Goal: Information Seeking & Learning: Learn about a topic

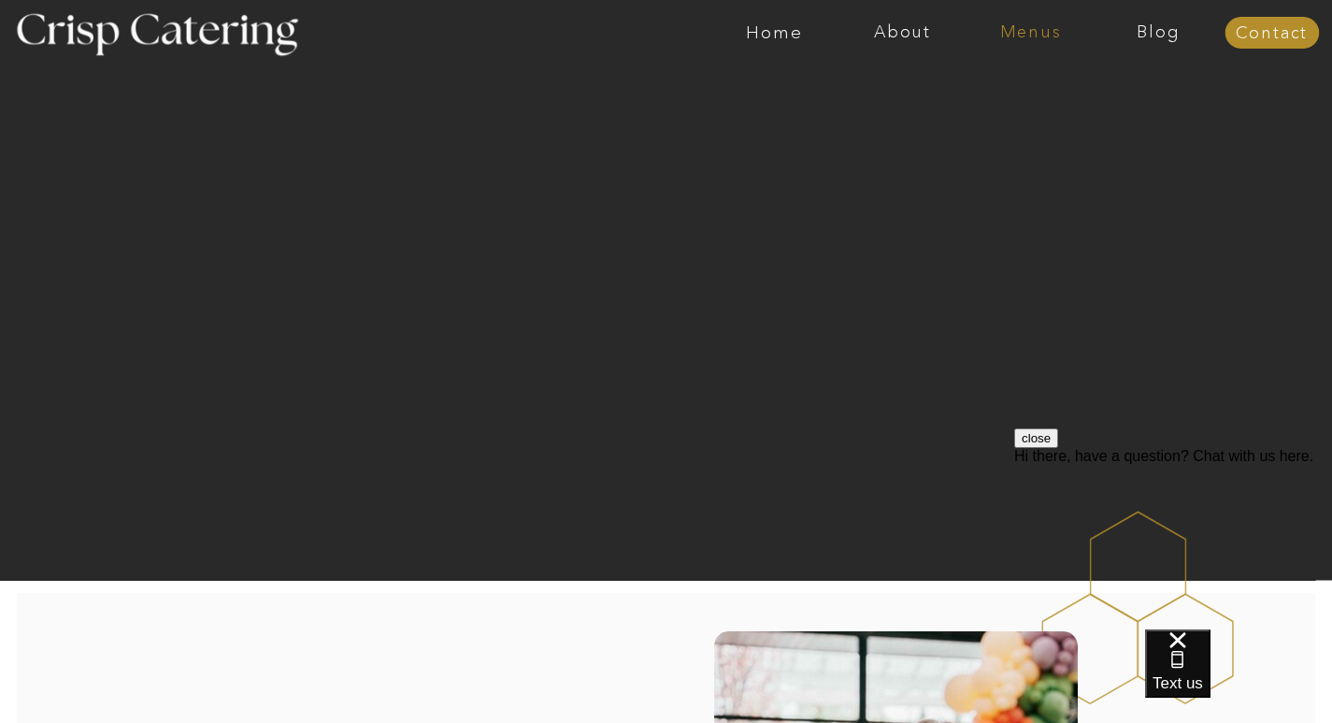
click at [1036, 24] on nav "Menus" at bounding box center [1031, 32] width 128 height 19
click at [1003, 114] on nav "Winter (Sep-Feb)" at bounding box center [1029, 110] width 153 height 18
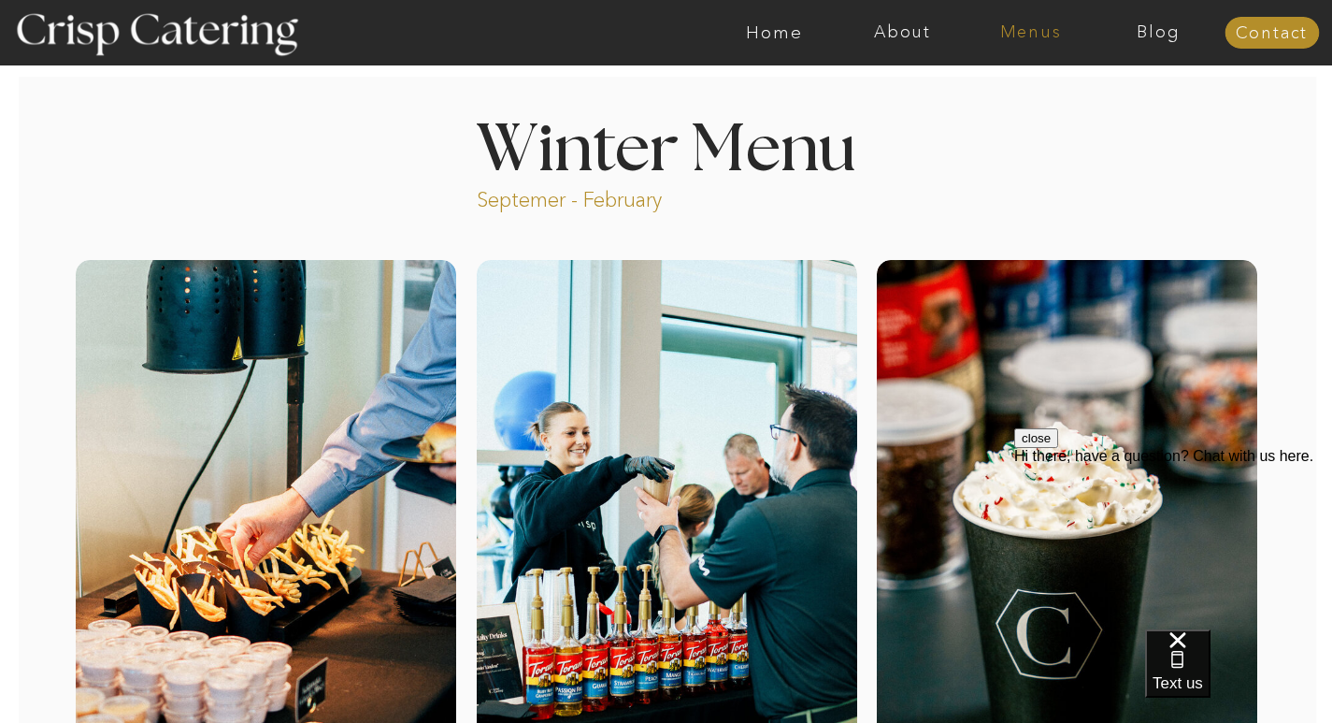
click at [1019, 40] on nav "Menus" at bounding box center [1031, 32] width 128 height 19
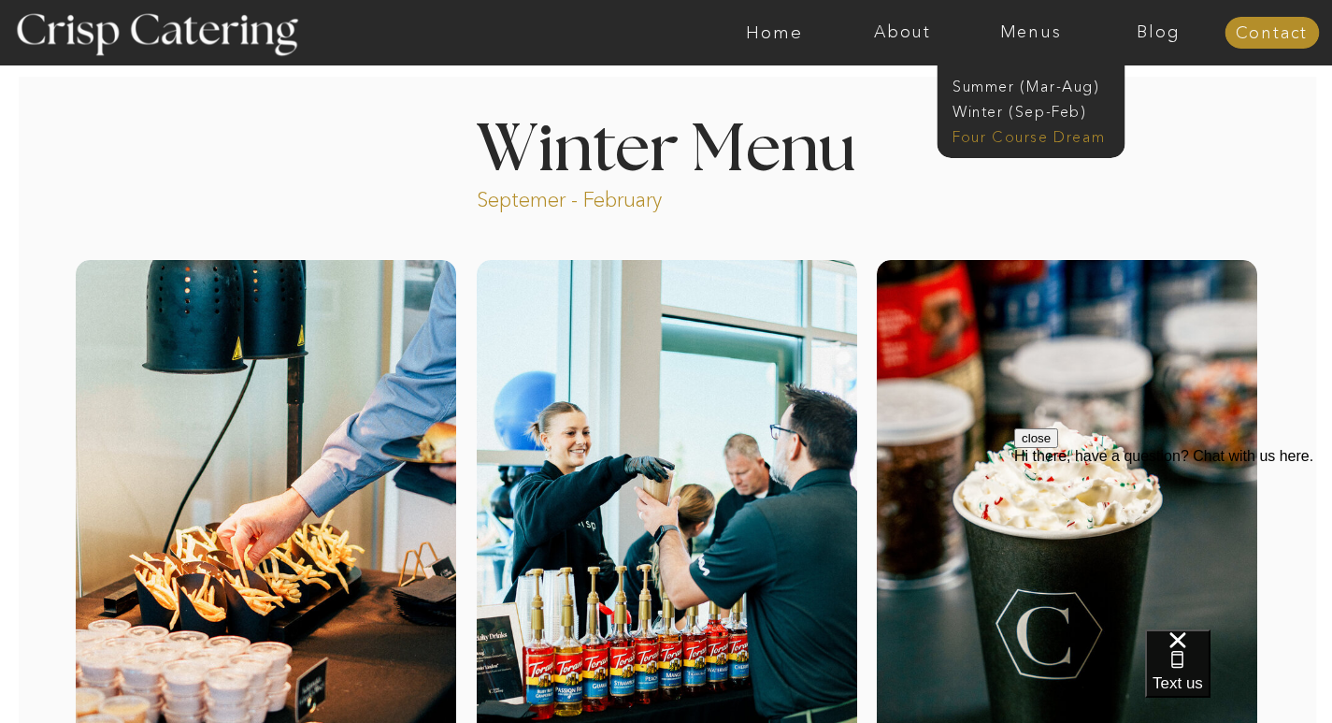
click at [1036, 142] on nav "Four Course Dream" at bounding box center [1036, 135] width 167 height 18
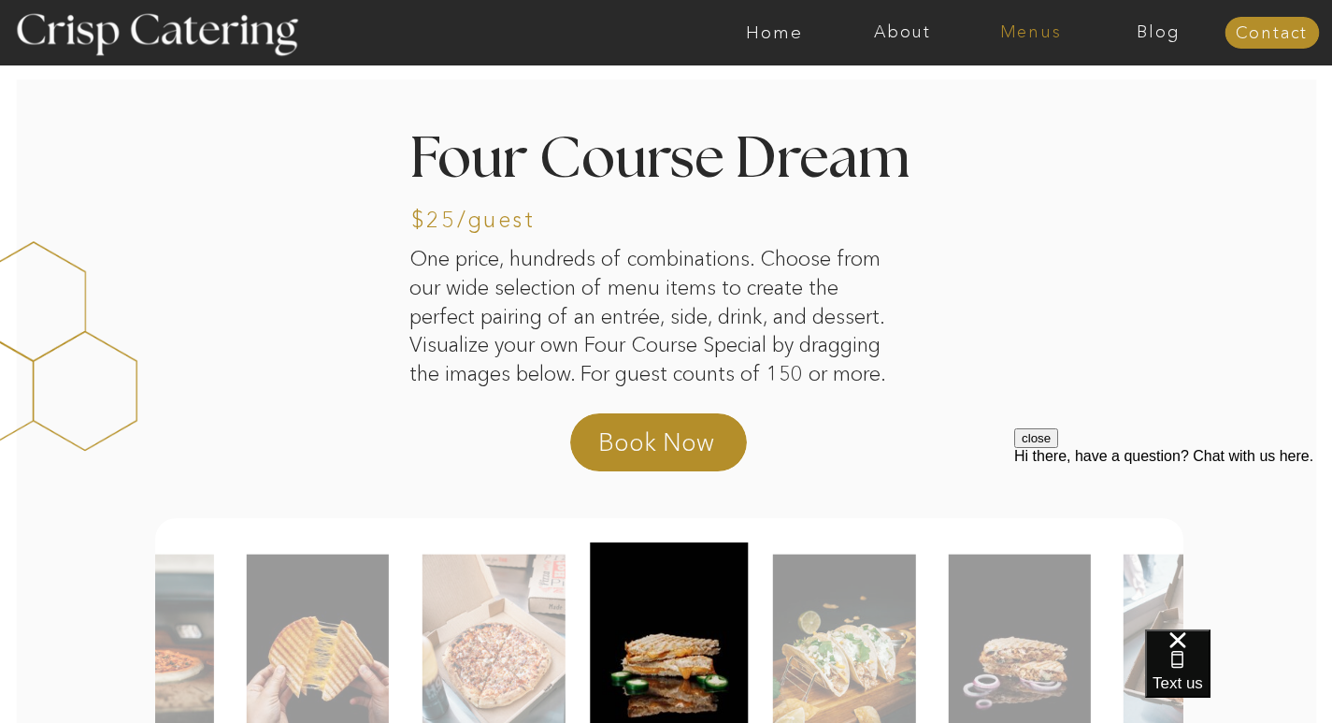
click at [1036, 36] on nav "Menus" at bounding box center [1031, 32] width 128 height 19
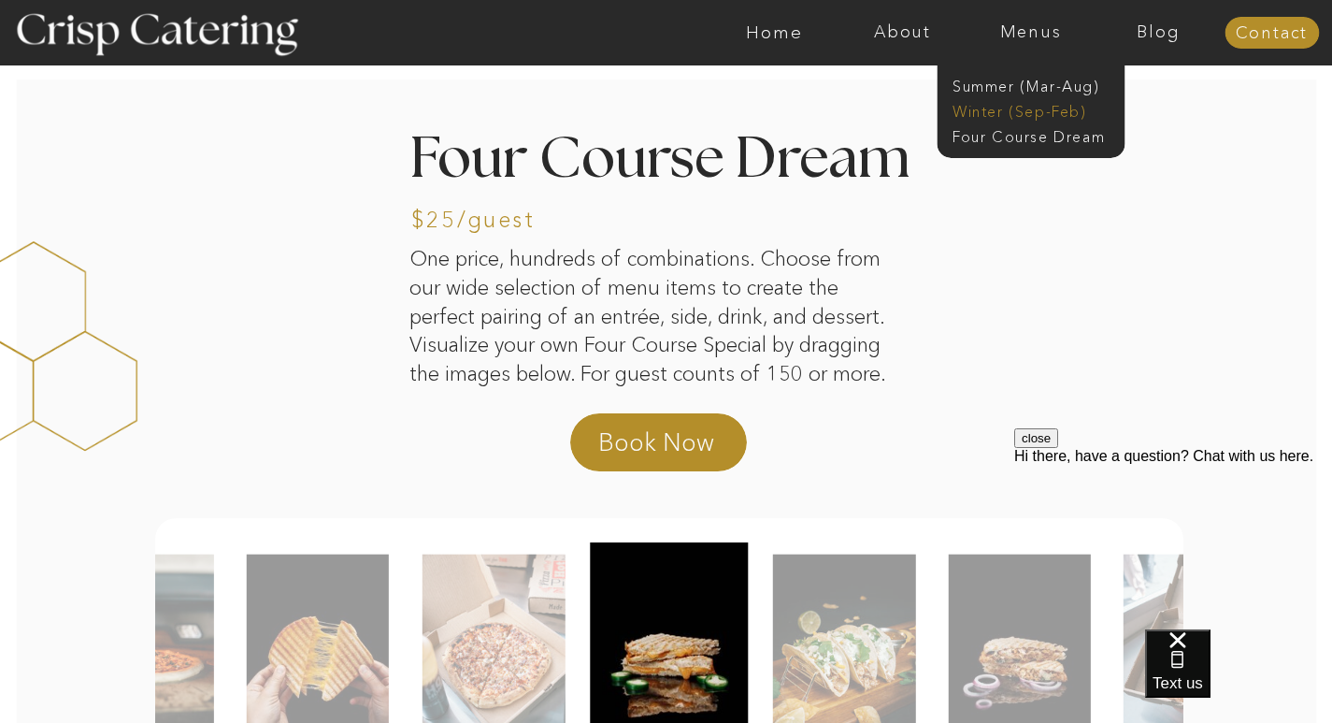
click at [1008, 110] on nav "Winter (Sep-Feb)" at bounding box center [1029, 110] width 153 height 18
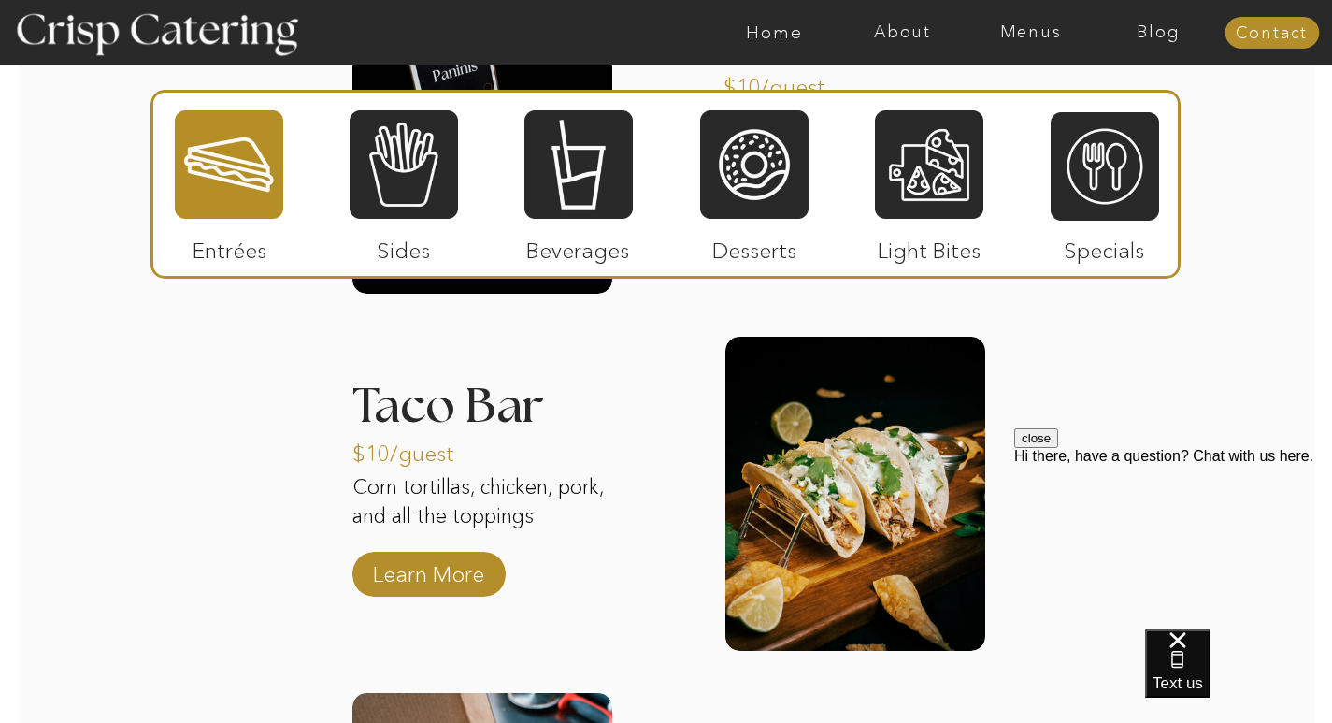
scroll to position [2627, 0]
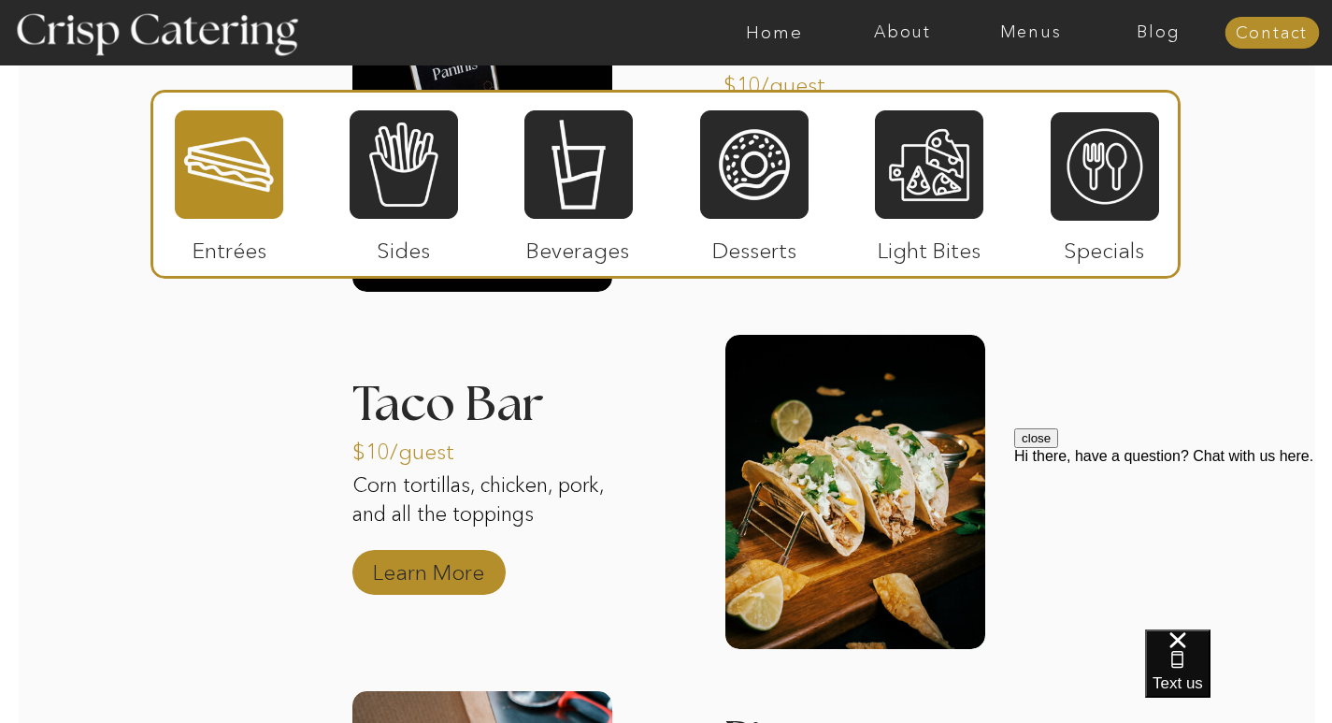
click at [406, 579] on p "Learn More" at bounding box center [429, 567] width 124 height 54
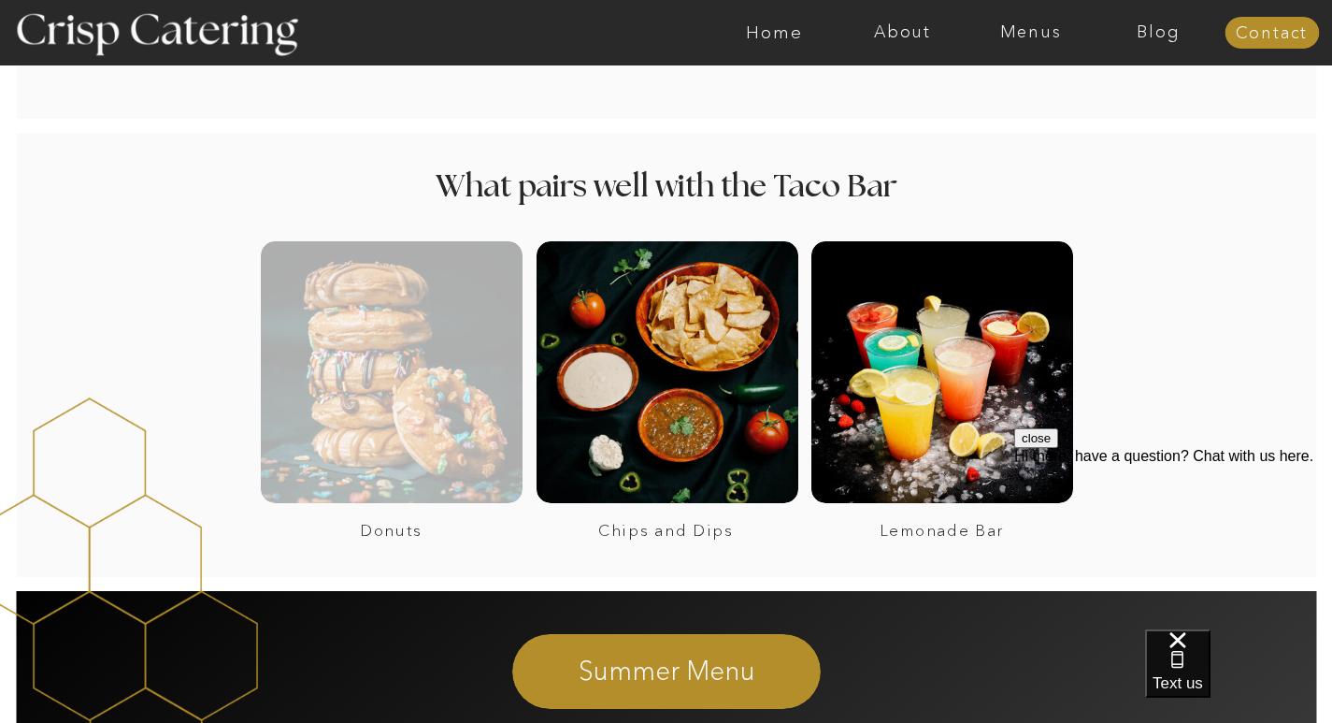
scroll to position [1309, 0]
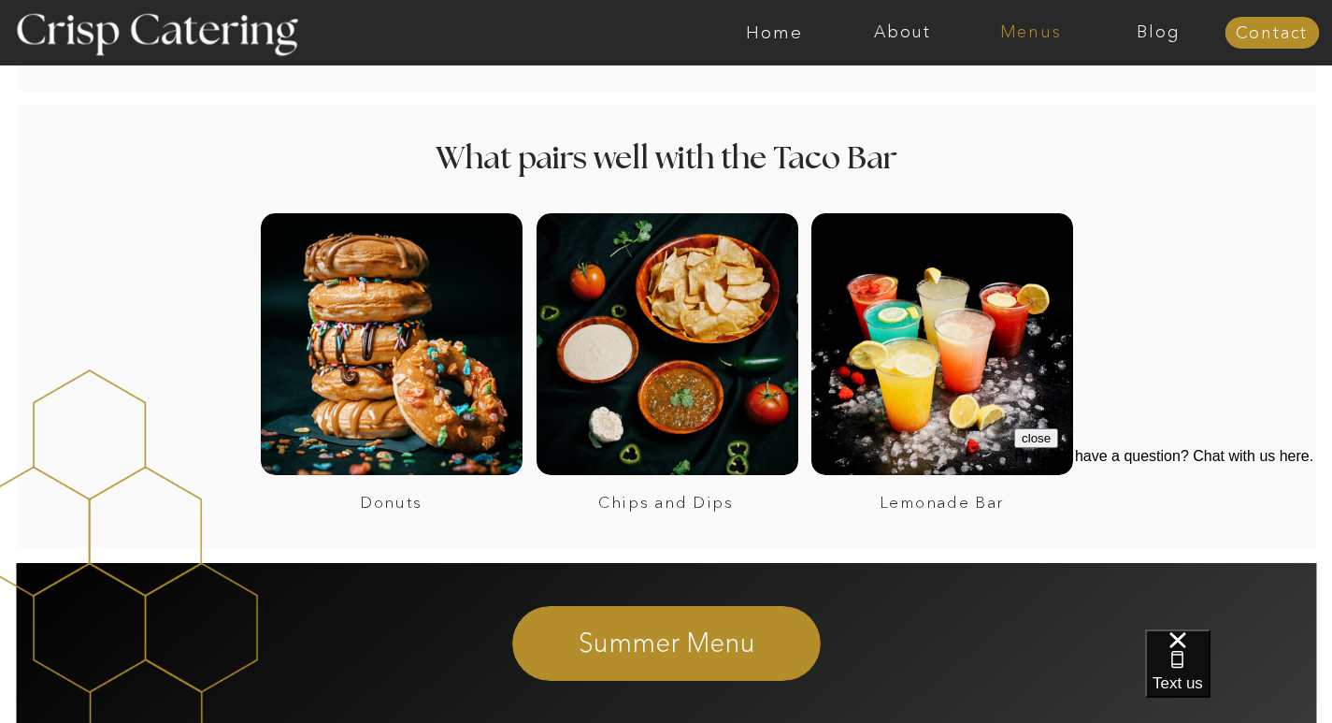
click at [1024, 36] on nav "Menus" at bounding box center [1031, 32] width 128 height 19
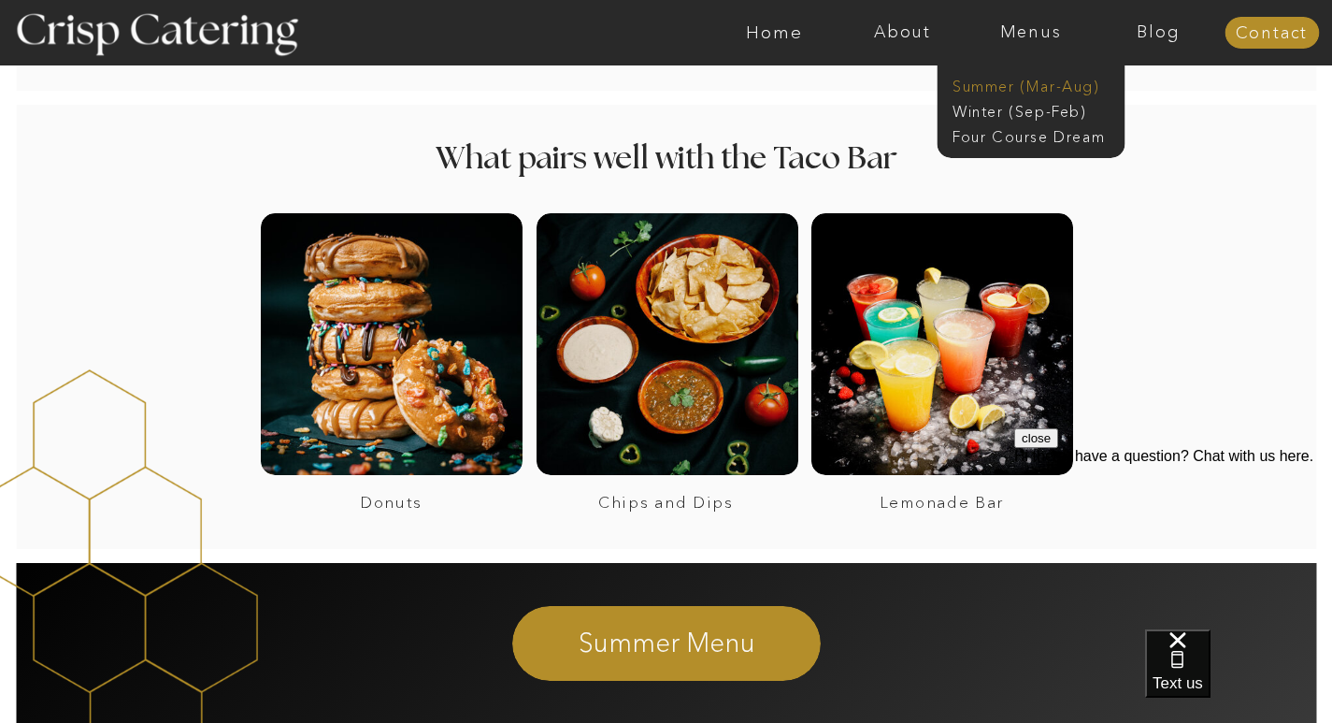
click at [1026, 79] on nav "Summer (Mar-Aug)" at bounding box center [1036, 85] width 167 height 18
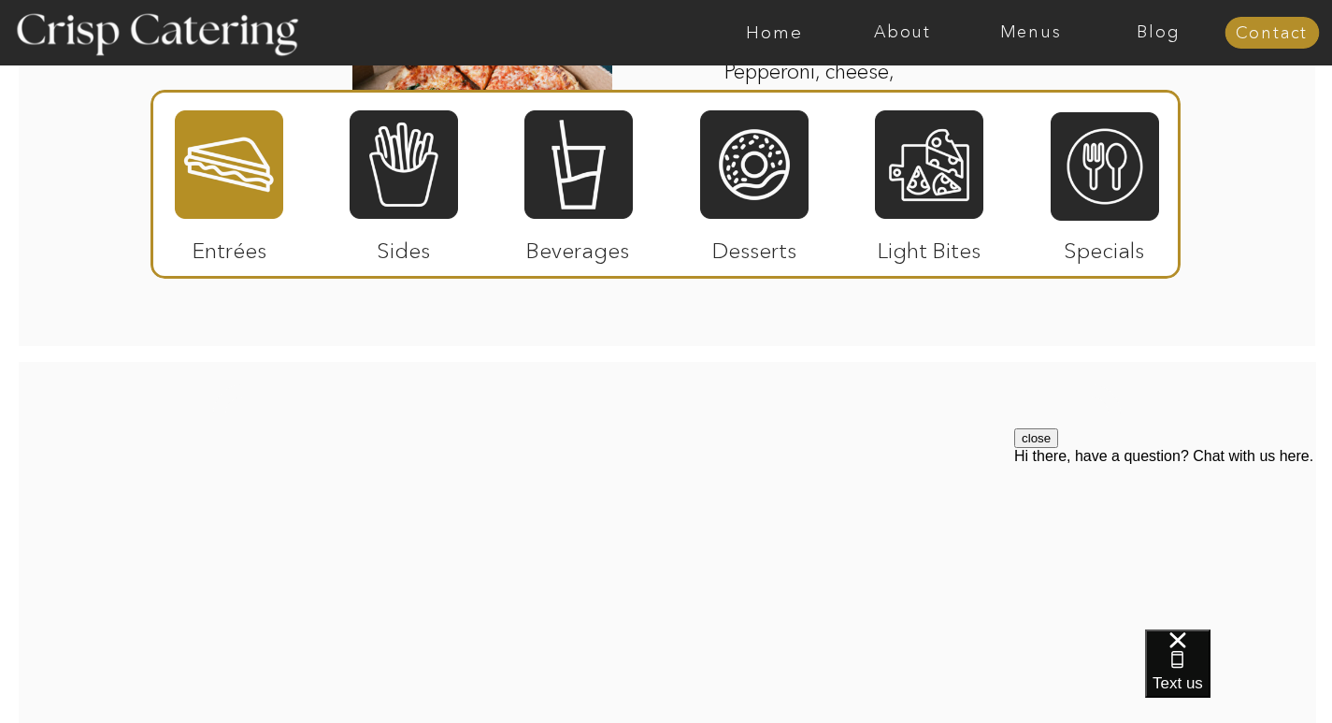
scroll to position [2412, 0]
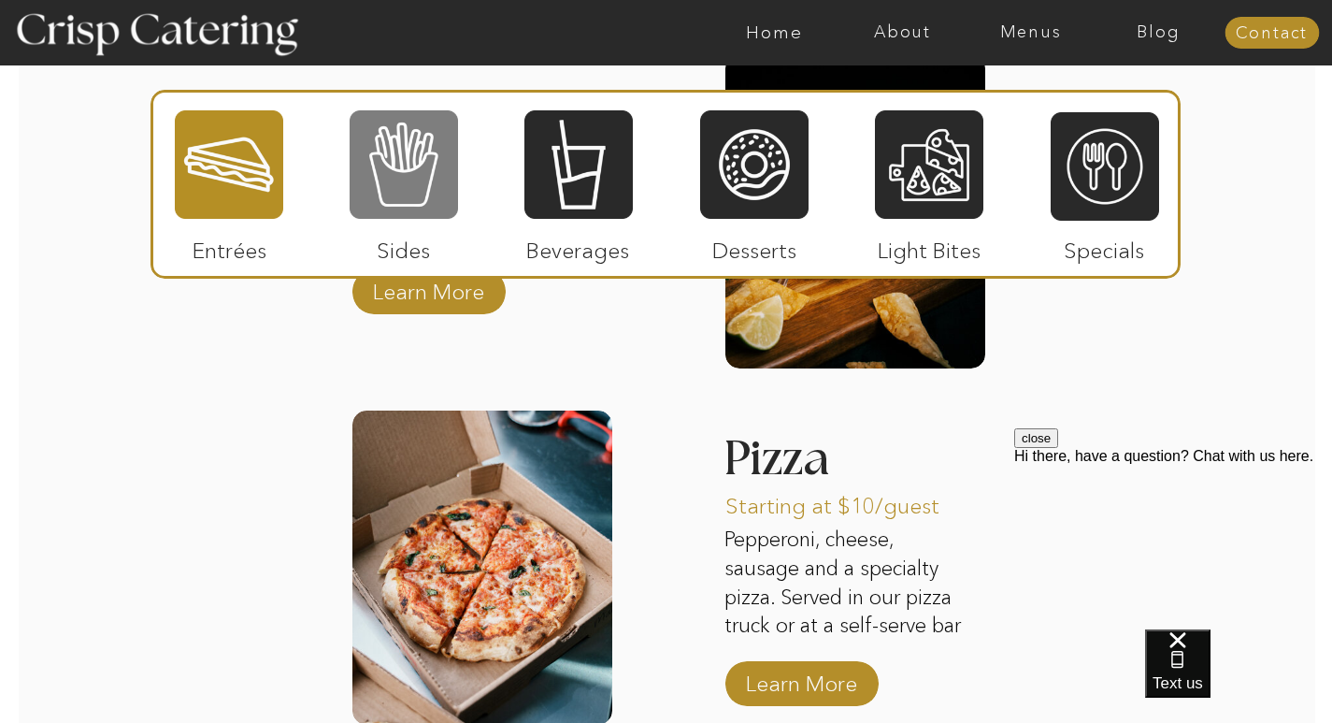
click at [402, 168] on div at bounding box center [404, 164] width 108 height 112
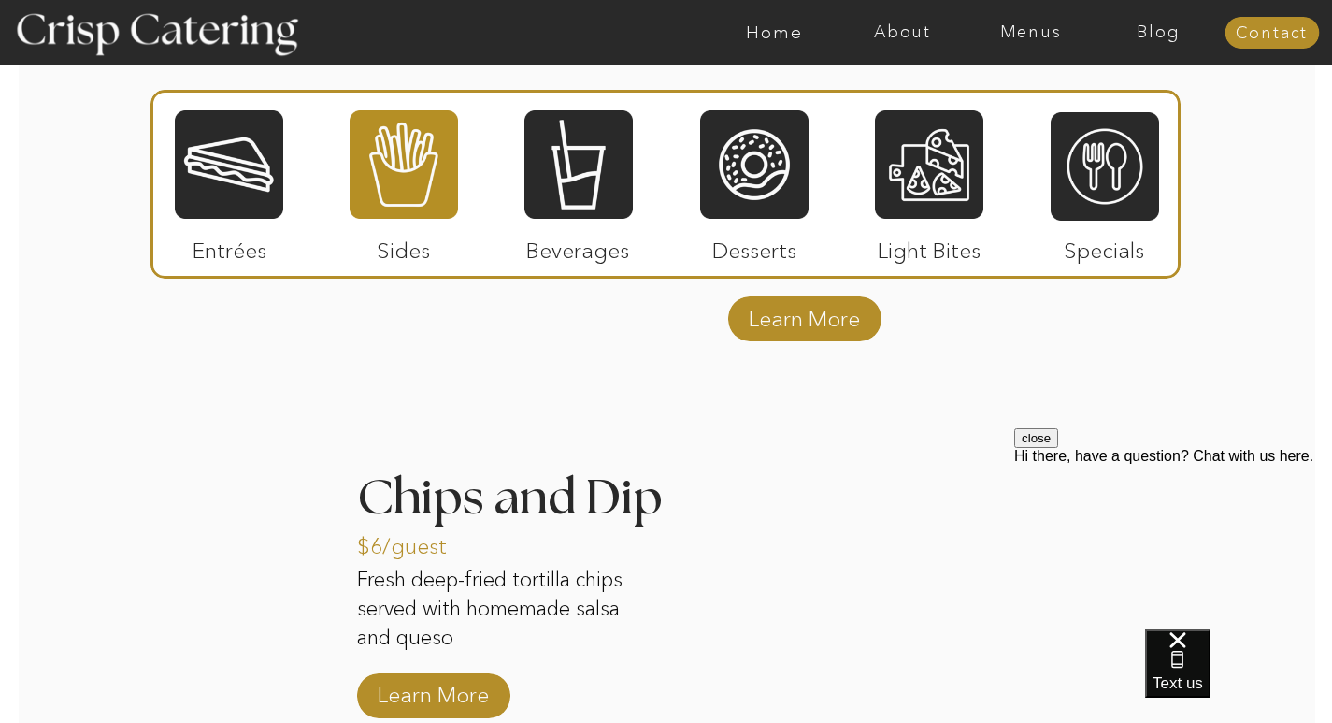
scroll to position [2506, 0]
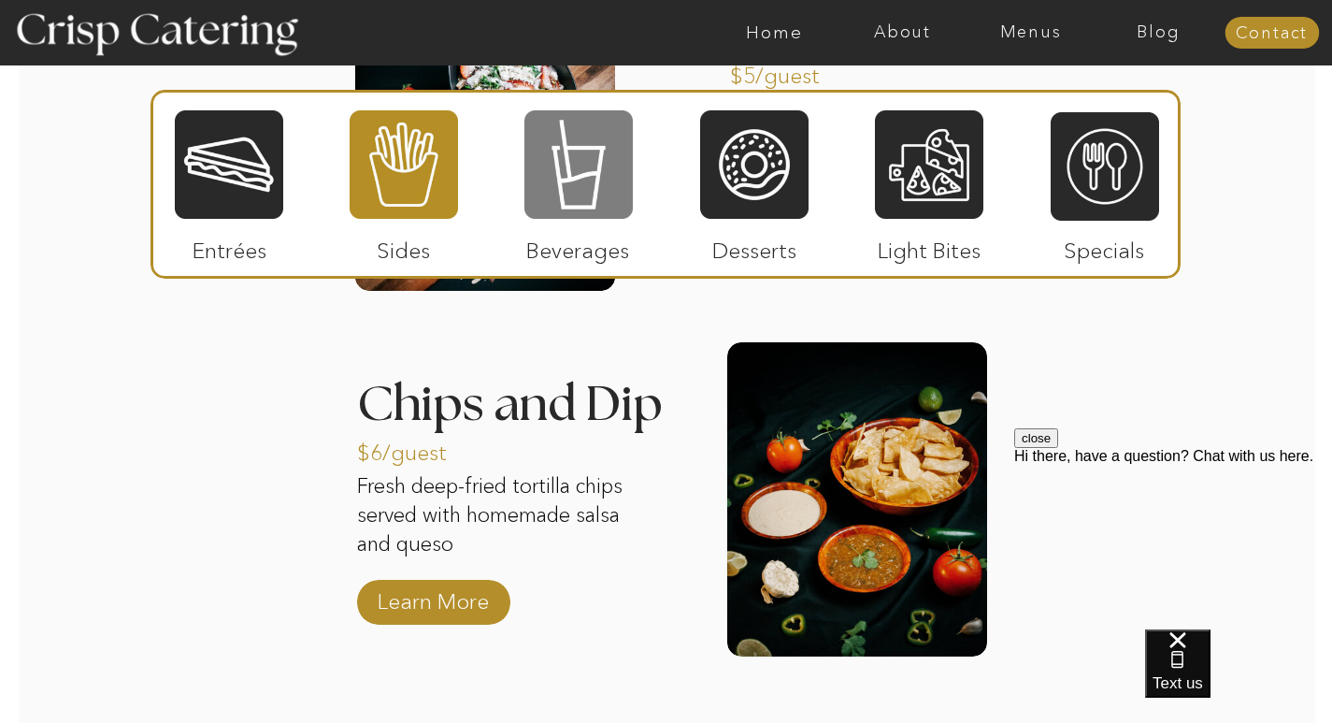
click at [594, 164] on div at bounding box center [579, 164] width 108 height 112
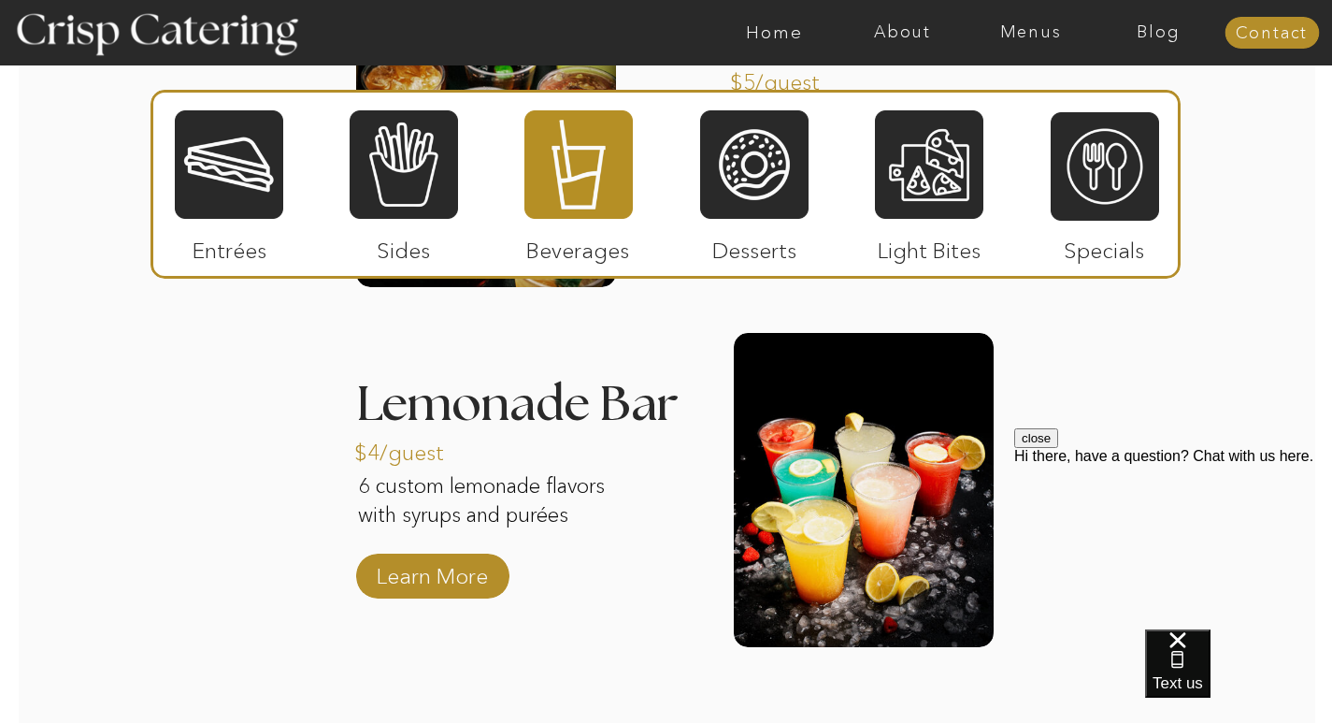
scroll to position [2132, 0]
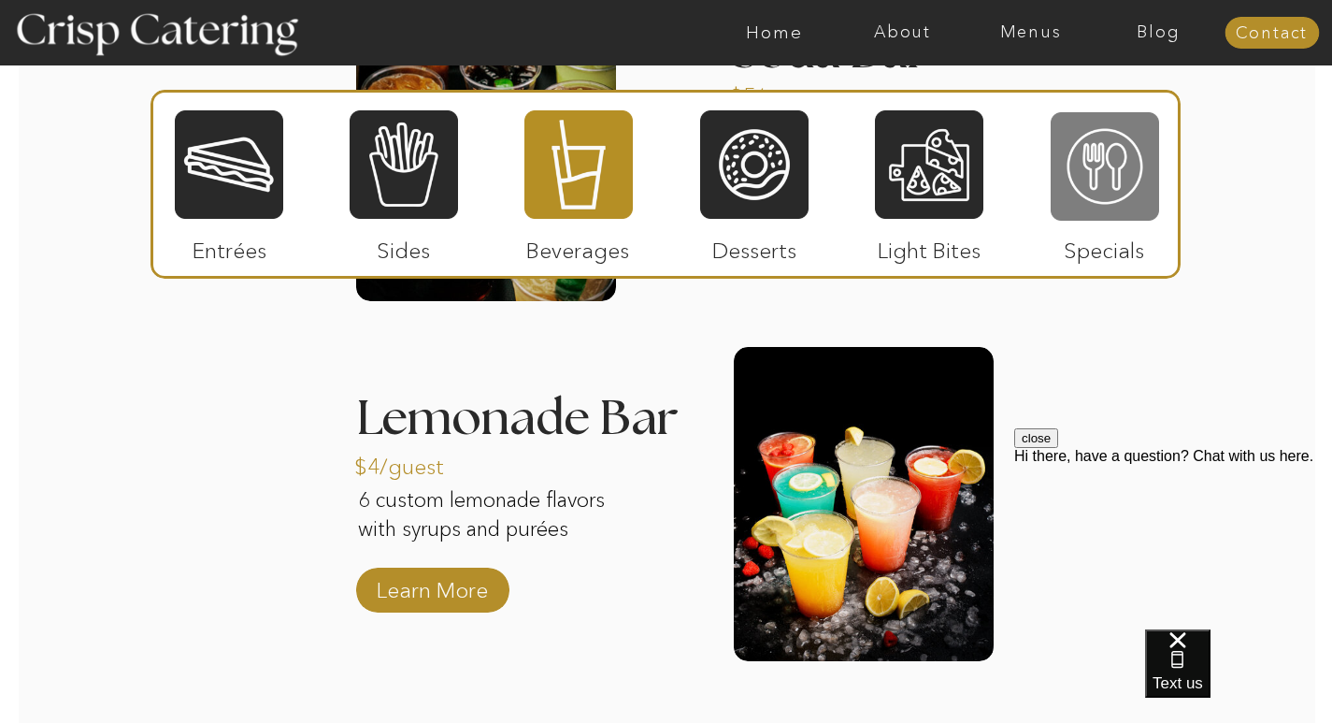
click at [1097, 186] on div at bounding box center [1105, 166] width 108 height 112
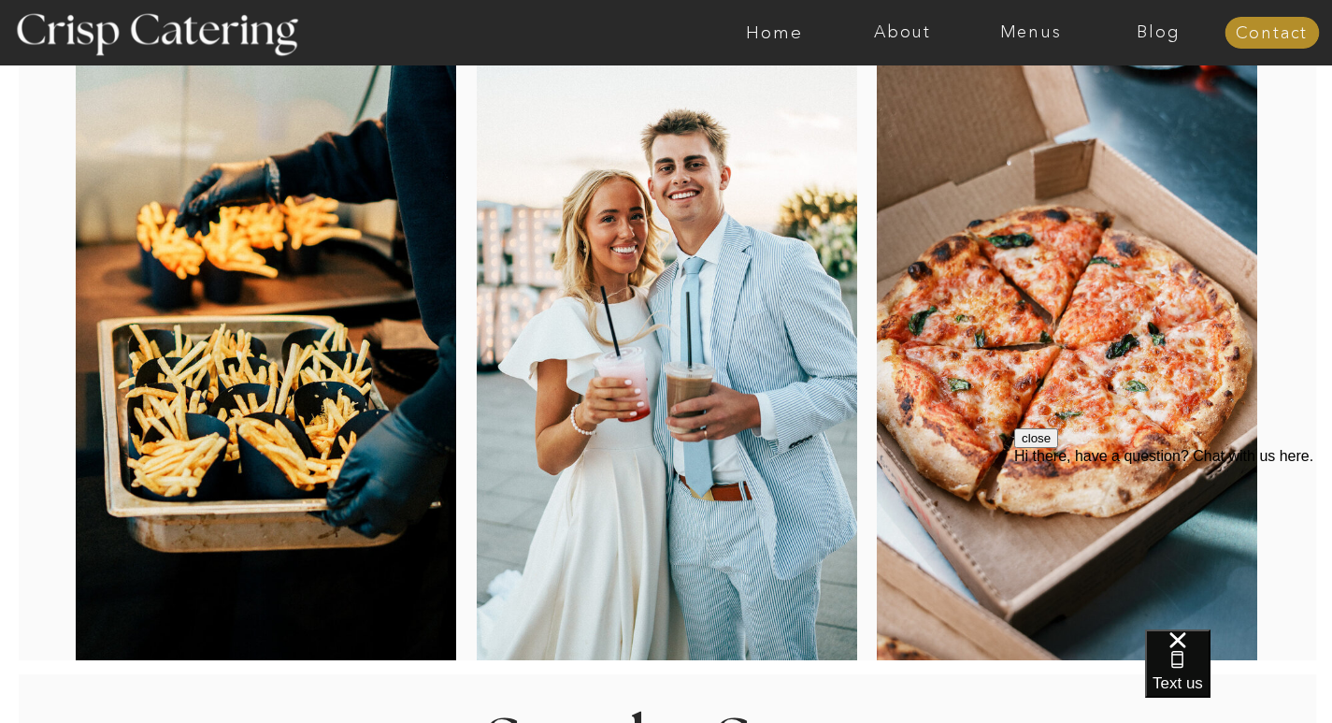
scroll to position [0, 0]
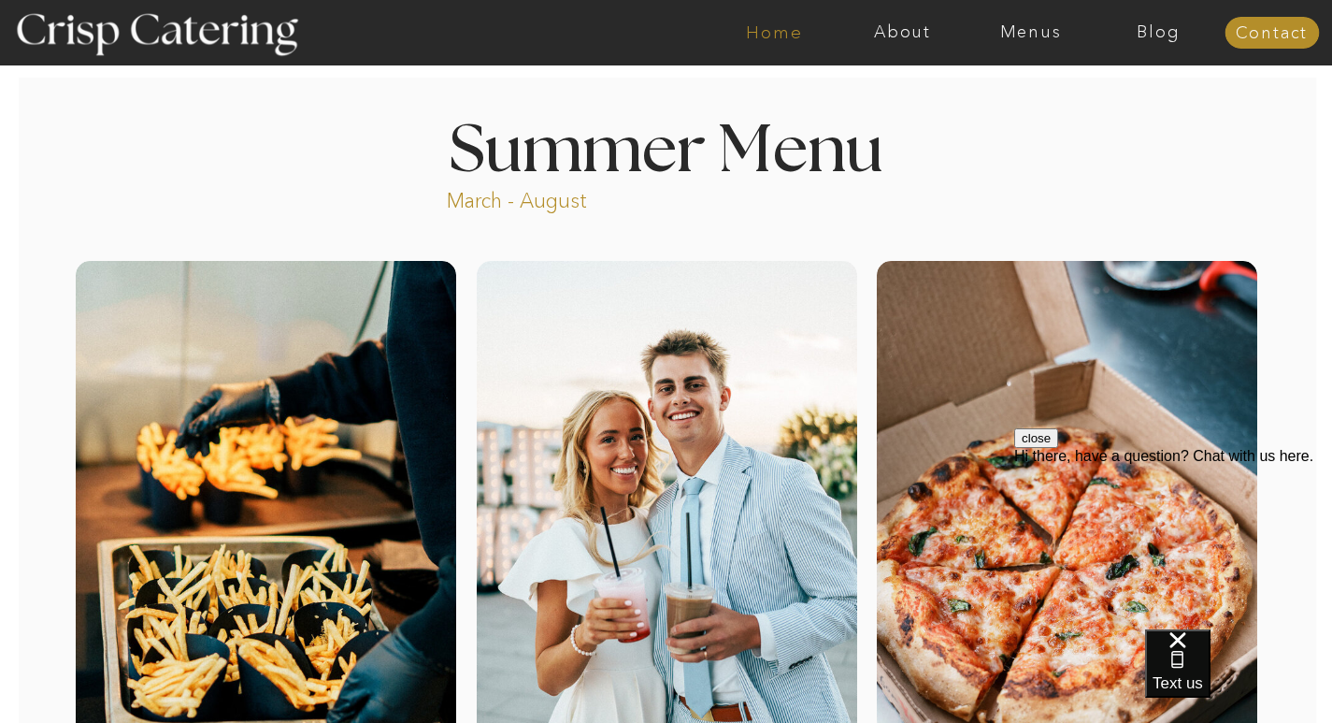
click at [800, 36] on nav "Home" at bounding box center [775, 32] width 128 height 19
